Goal: Obtain resource: Obtain resource

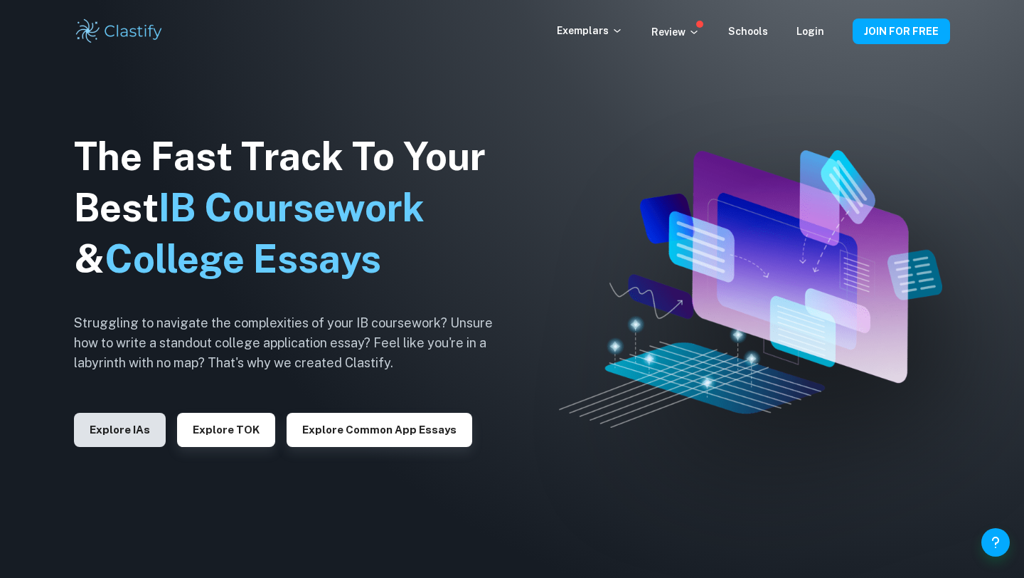
click at [115, 438] on button "Explore IAs" at bounding box center [120, 430] width 92 height 34
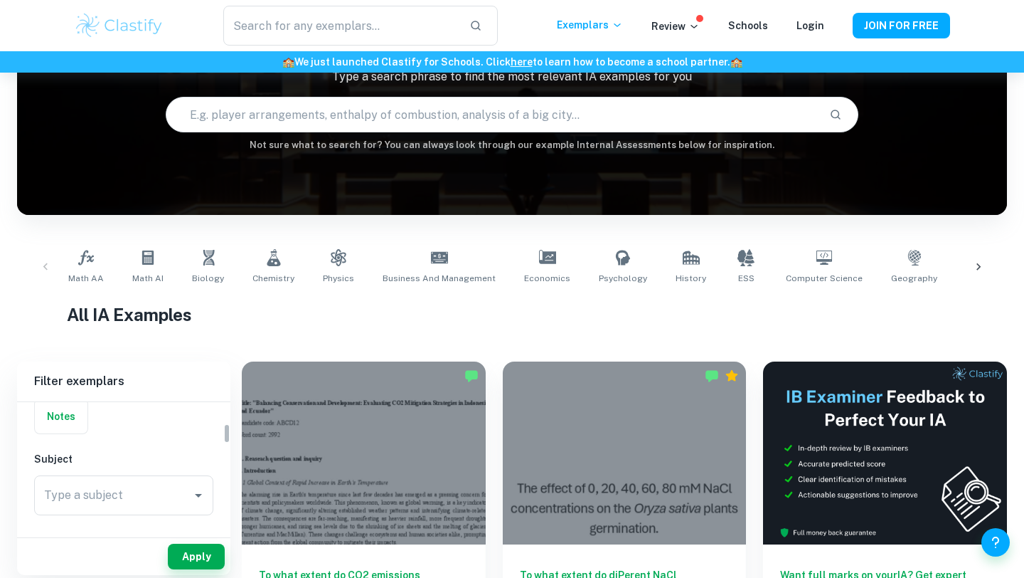
scroll to position [135, 0]
click at [120, 478] on input "Type a subject" at bounding box center [113, 474] width 145 height 27
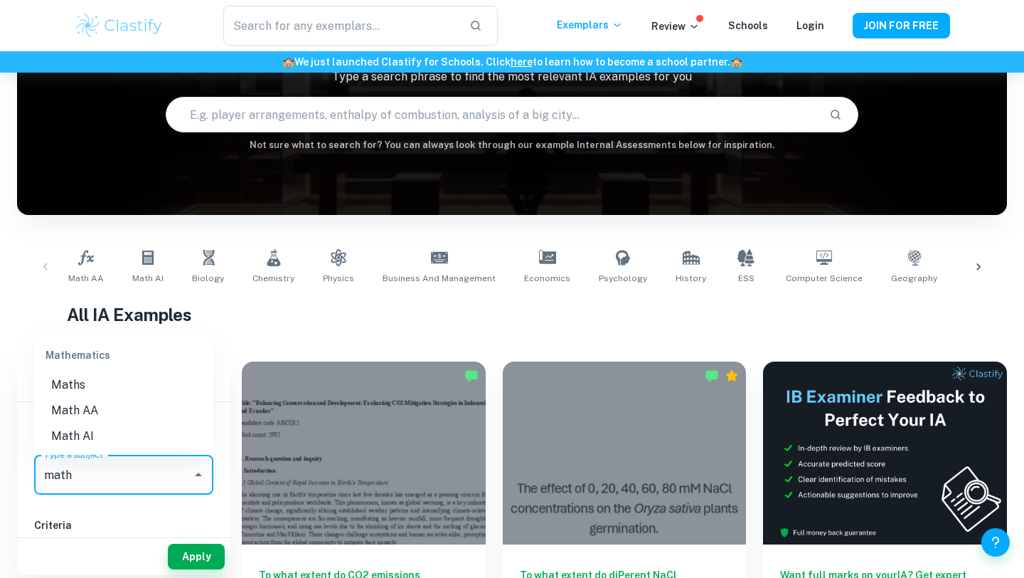
click at [127, 433] on li "Math AI" at bounding box center [123, 436] width 179 height 26
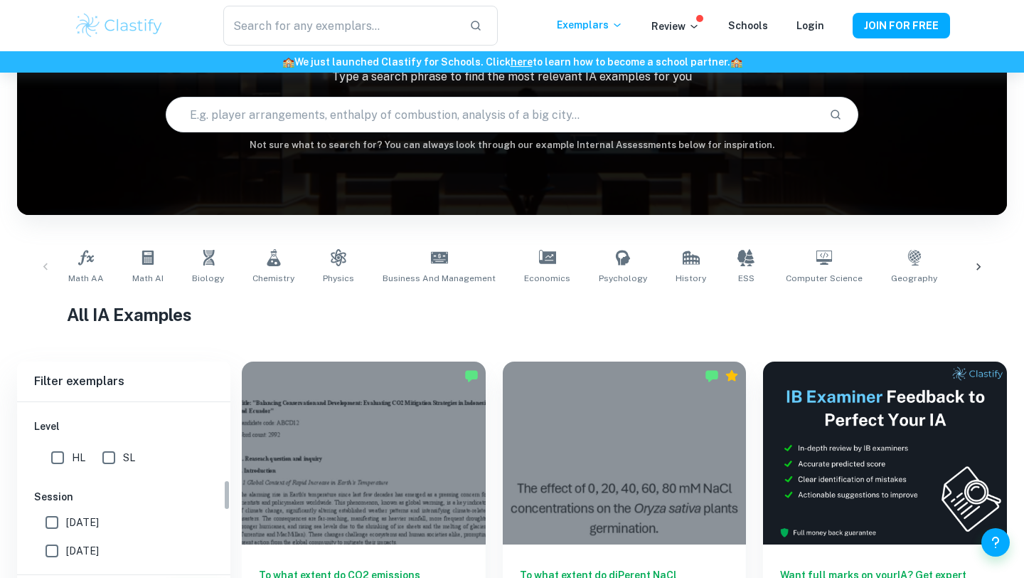
scroll to position [187, 0]
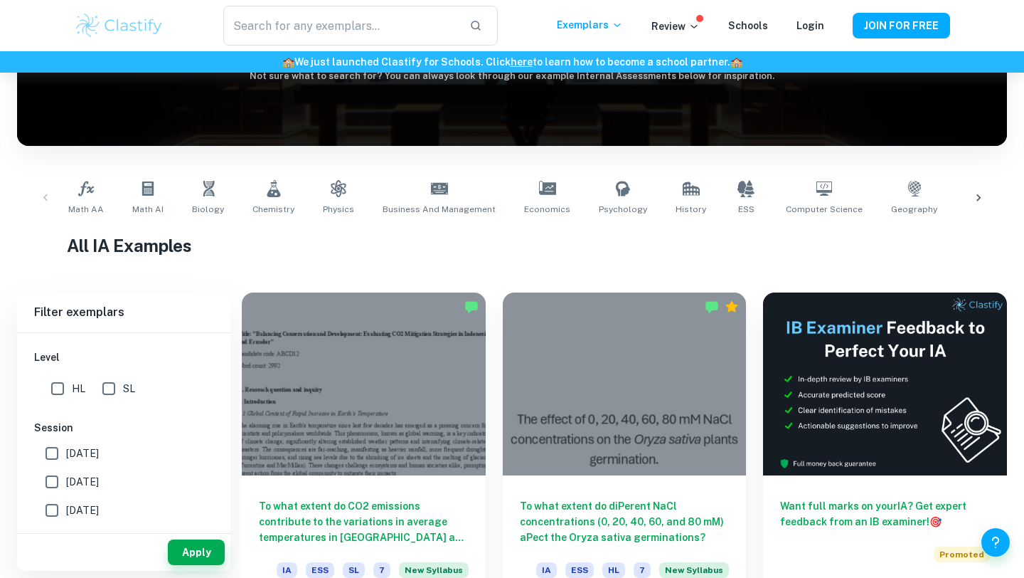
type input "Math AI"
click at [48, 386] on input "HL" at bounding box center [57, 388] width 28 height 28
checkbox input "true"
click at [184, 550] on button "Apply" at bounding box center [196, 552] width 57 height 26
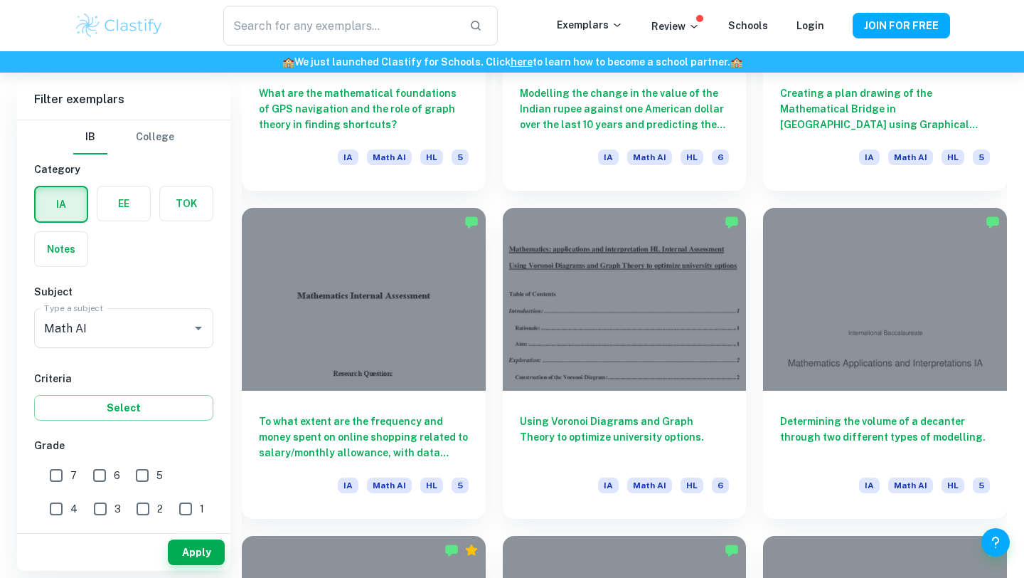
scroll to position [1581, 0]
